Goal: Communication & Community: Answer question/provide support

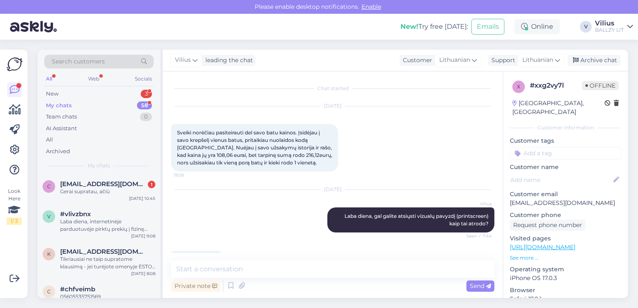
scroll to position [294, 0]
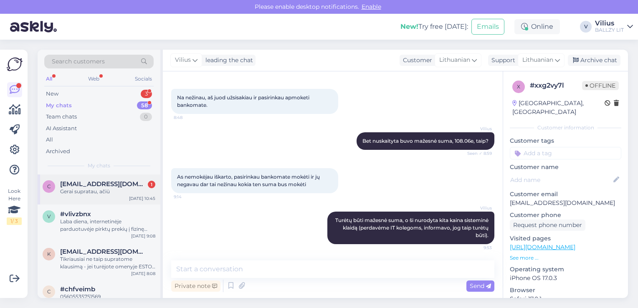
click at [101, 186] on span "[EMAIL_ADDRESS][DOMAIN_NAME]" at bounding box center [103, 184] width 87 height 8
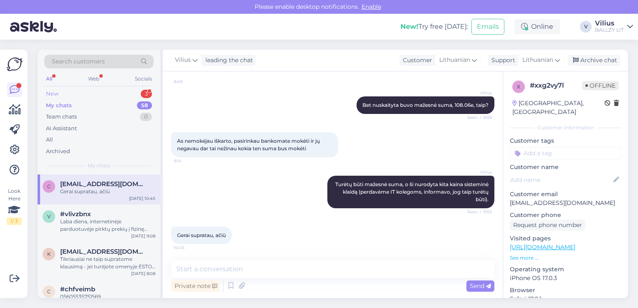
click at [85, 91] on div "New 3" at bounding box center [98, 94] width 109 height 12
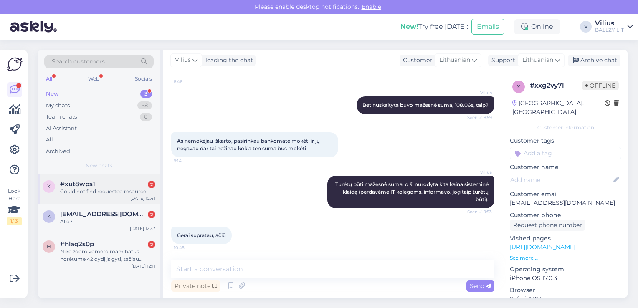
click at [106, 195] on div "Could not find requested resource" at bounding box center [107, 192] width 95 height 8
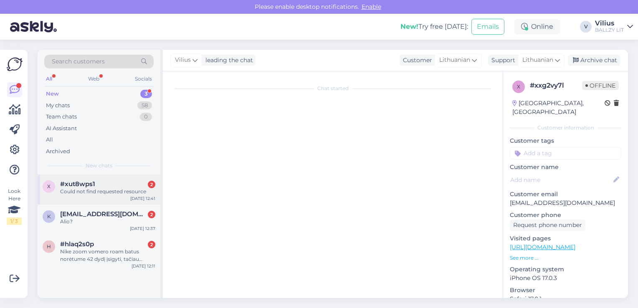
scroll to position [0, 0]
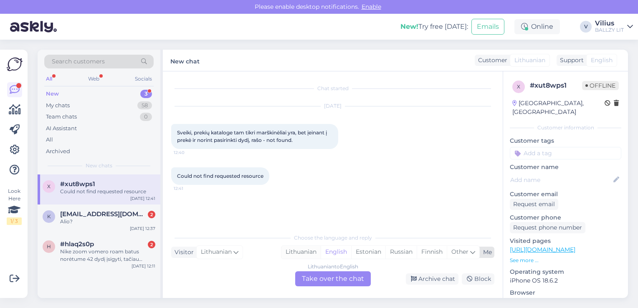
click at [311, 252] on div "Lithuanian" at bounding box center [301, 252] width 39 height 13
click at [310, 282] on div "Lithuanian to Lithuanian Take over the chat" at bounding box center [333, 279] width 76 height 15
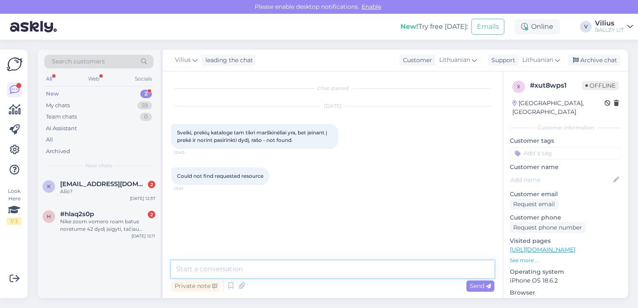
click at [311, 274] on textarea at bounding box center [332, 270] width 323 height 18
type textarea "G"
type textarea "Sveiki, gal galite atsiųsti vizualų "printscreen" pavyzdį, kurie tai modeliai?"
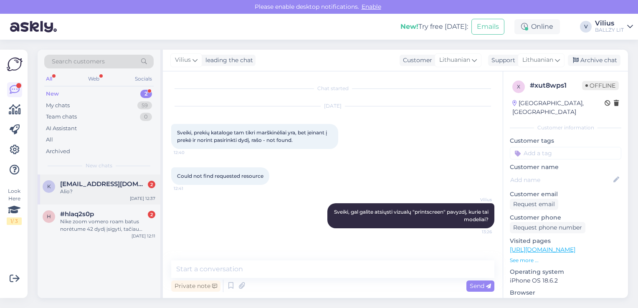
click at [91, 191] on div "Alio?" at bounding box center [107, 192] width 95 height 8
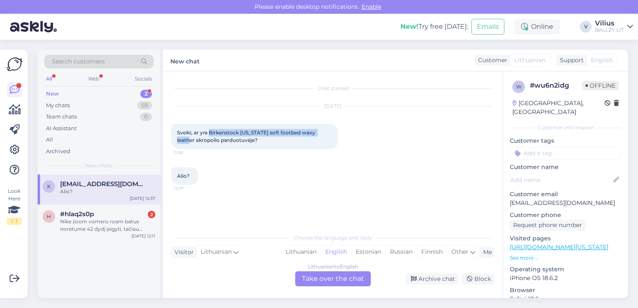
drag, startPoint x: 210, startPoint y: 131, endPoint x: 328, endPoint y: 132, distance: 118.2
click at [328, 132] on div "Sveiki, ar yra Birkenstock [US_STATE] soft footbed waxy leather akropolio pardu…" at bounding box center [254, 136] width 167 height 25
copy span "Birkenstock [US_STATE] soft footbed waxy leather"
click at [301, 255] on div "Lithuanian" at bounding box center [301, 252] width 39 height 13
click at [319, 273] on div "Lithuanian to Lithuanian Take over the chat" at bounding box center [333, 279] width 76 height 15
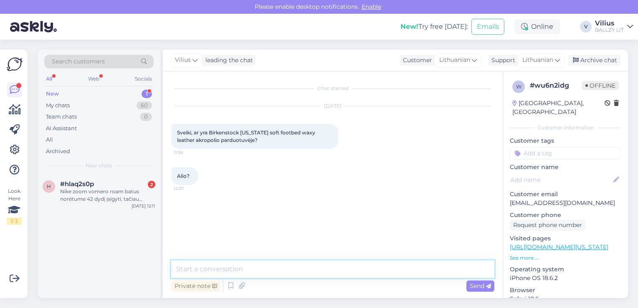
click at [317, 274] on textarea at bounding box center [332, 270] width 323 height 18
type textarea "Laba diena, 43, 44, 45 dydžiai turėtų būti:"
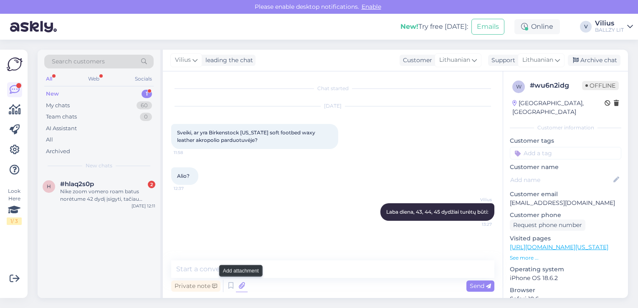
click at [242, 283] on icon at bounding box center [242, 286] width 12 height 13
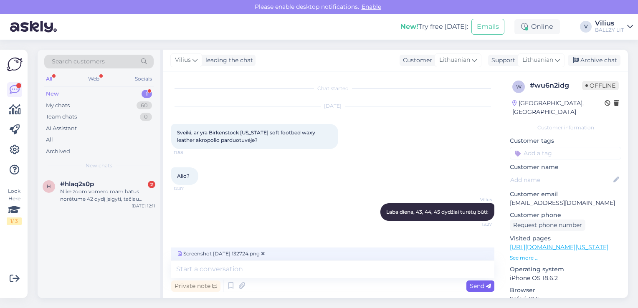
click at [484, 286] on span "Send" at bounding box center [480, 286] width 21 height 8
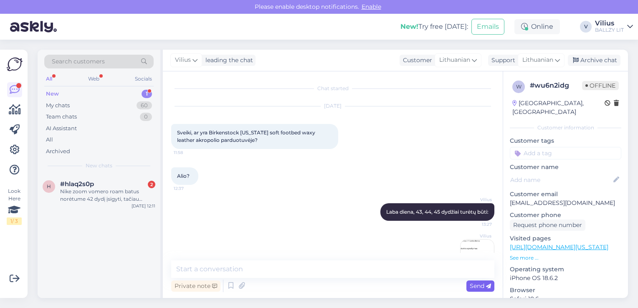
scroll to position [29, 0]
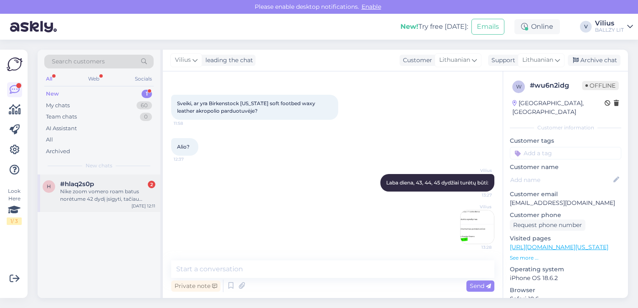
click at [112, 191] on div "Nike zoom vomero roam batus norėtume 42 dydį įsigyti, tačiau reikalinga sąskait…" at bounding box center [107, 195] width 95 height 15
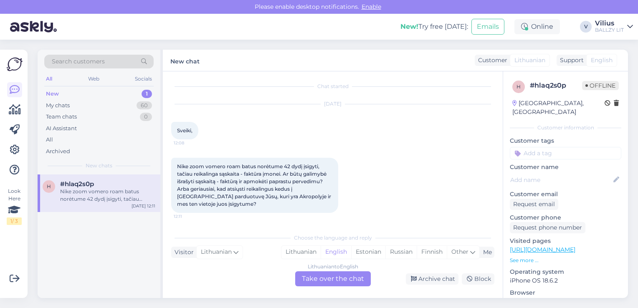
click at [573, 246] on link "[URL][DOMAIN_NAME]" at bounding box center [543, 250] width 66 height 8
click at [308, 250] on div "Lithuanian" at bounding box center [301, 252] width 39 height 13
click at [322, 287] on div "Chat started [DATE] Sveiki, 12:08 Nike zoom vomero roam batus norėtume 42 dydį …" at bounding box center [333, 184] width 340 height 227
click at [318, 284] on div "Lithuanian to Lithuanian Take over the chat" at bounding box center [333, 279] width 76 height 15
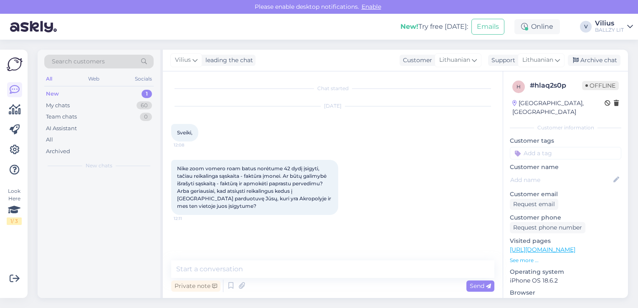
scroll to position [0, 0]
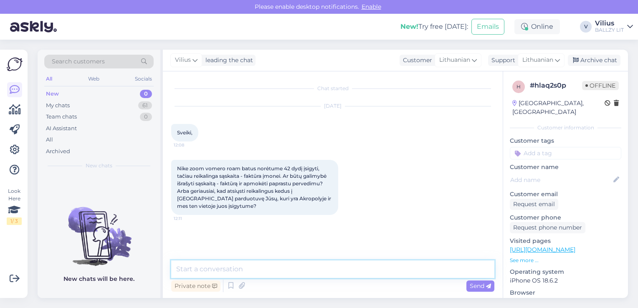
click at [314, 274] on textarea at bounding box center [332, 270] width 323 height 18
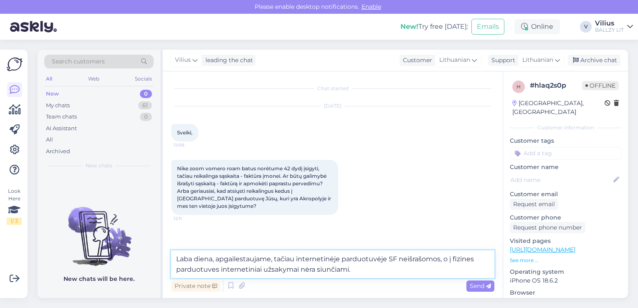
click at [221, 269] on textarea "Laba diena, apgailestaujame, tačiau internetinėje parduotuvėje SF neišrašomos, …" at bounding box center [332, 265] width 323 height 28
click at [416, 275] on textarea "Laba diena, apgailestaujame, tačiau internetinėje parduotuvėje SF neišrašomos, …" at bounding box center [332, 265] width 323 height 28
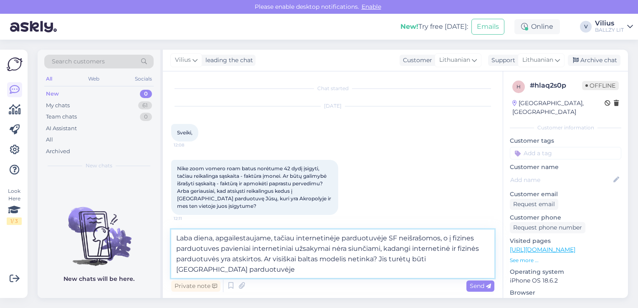
type textarea "Laba diena, apgailestaujame, tačiau internetinėje parduotuvėje SF neišrašomos, …"
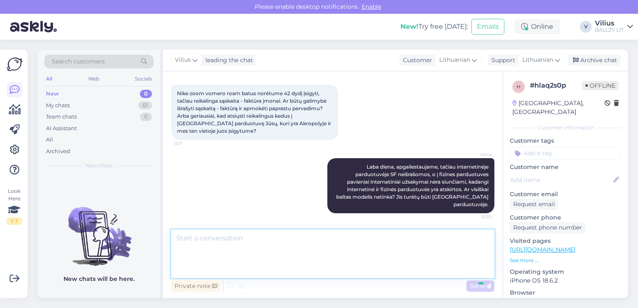
scroll to position [45, 0]
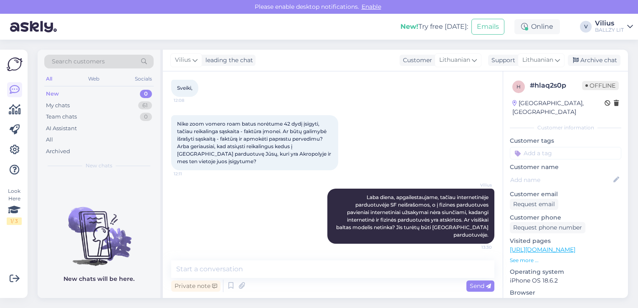
click at [34, 28] on img at bounding box center [33, 27] width 47 height 26
